Goal: Information Seeking & Learning: Learn about a topic

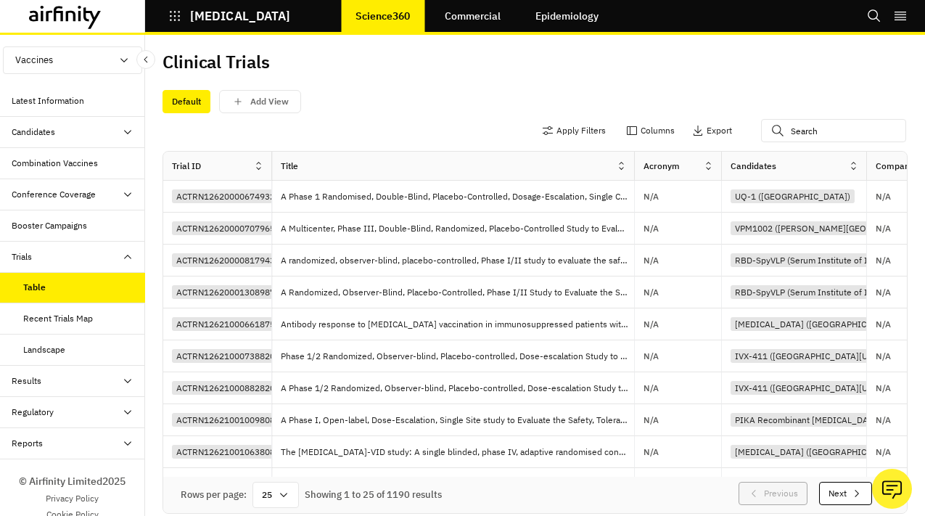
scroll to position [0, 1203]
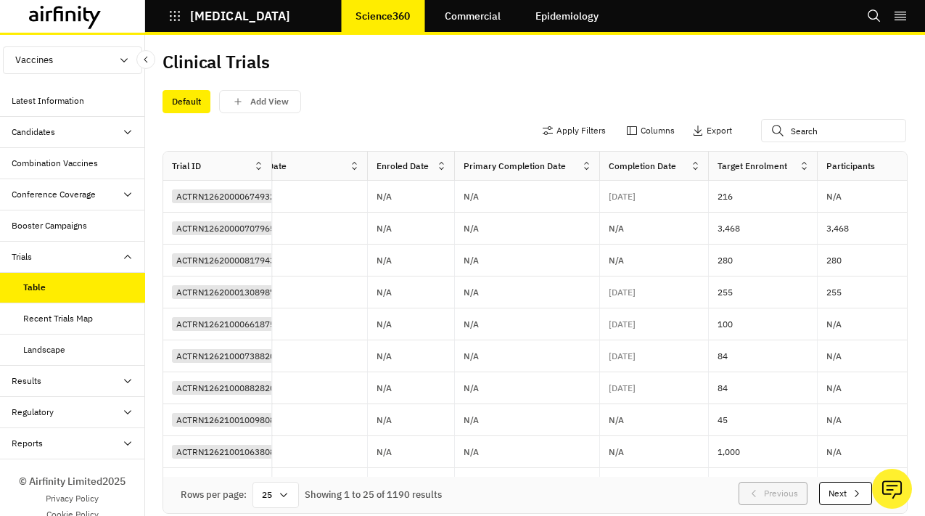
click at [71, 409] on div "Regulatory" at bounding box center [78, 411] width 133 height 13
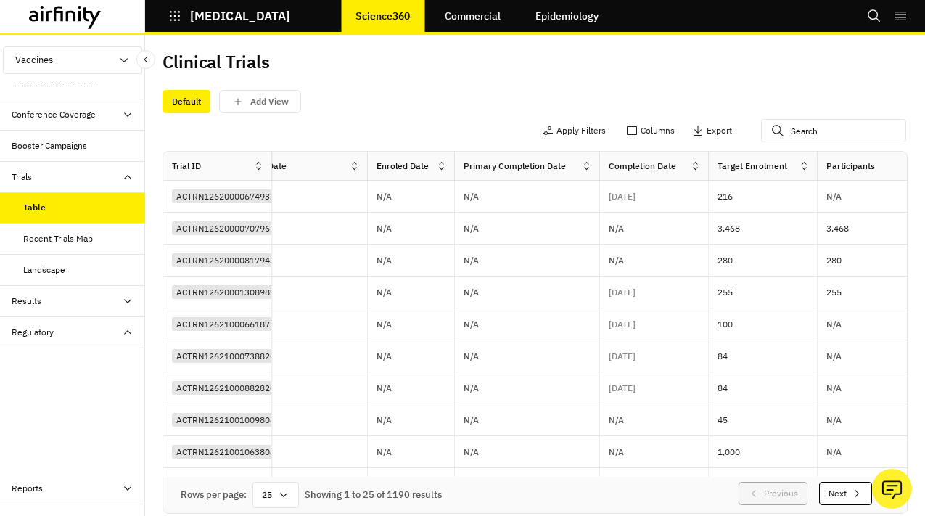
scroll to position [121, 0]
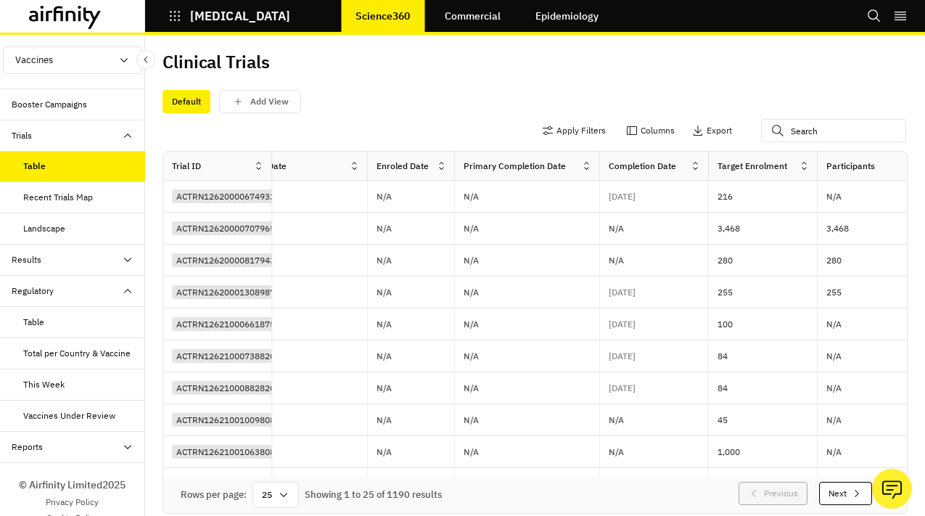
click at [70, 416] on div "Vaccines Under Review" at bounding box center [69, 415] width 92 height 13
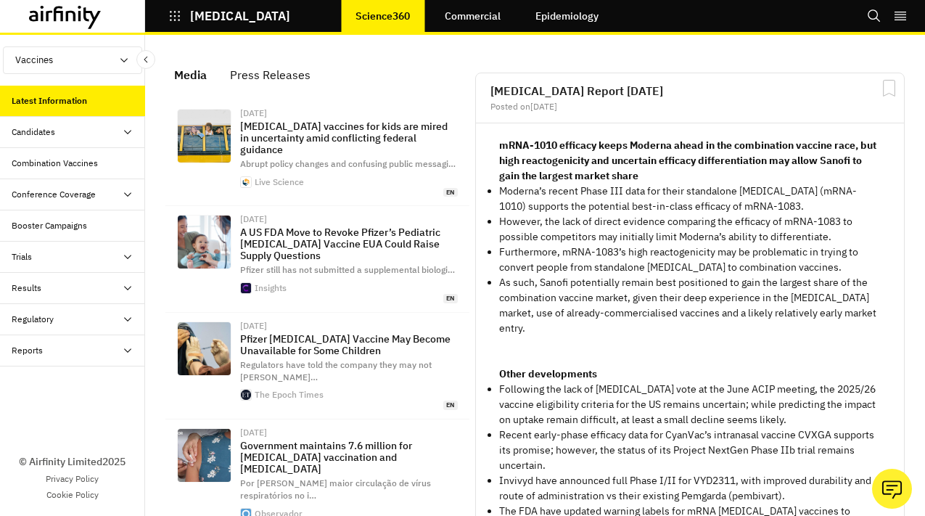
scroll to position [1055, 435]
click at [76, 316] on div "Regulatory" at bounding box center [78, 319] width 133 height 13
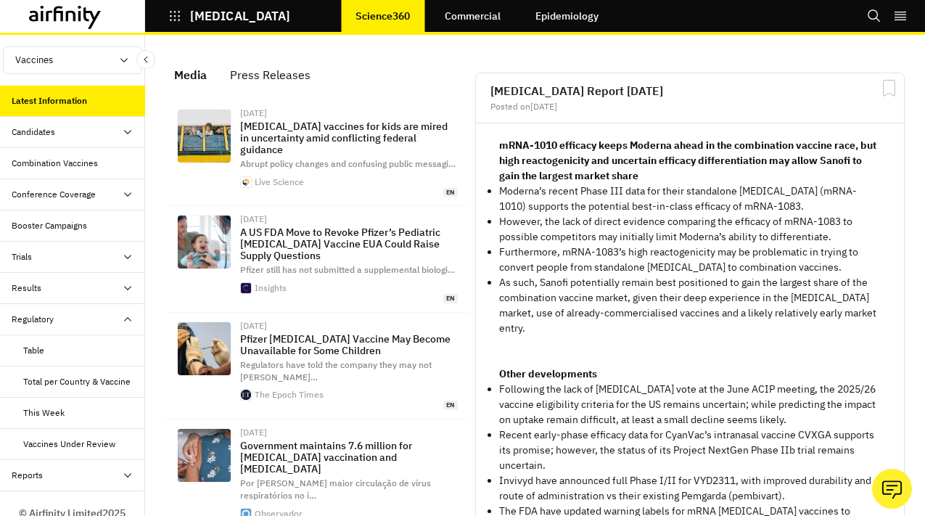
click at [66, 432] on div "Vaccines Under Review" at bounding box center [72, 444] width 145 height 31
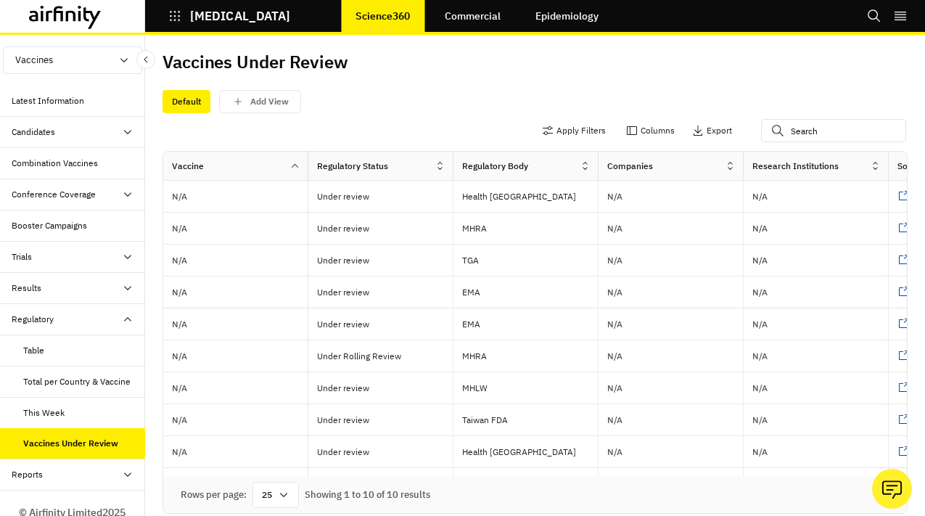
click at [503, 120] on div "Apply Filters Columns Export" at bounding box center [534, 132] width 745 height 38
